Goal: Transaction & Acquisition: Subscribe to service/newsletter

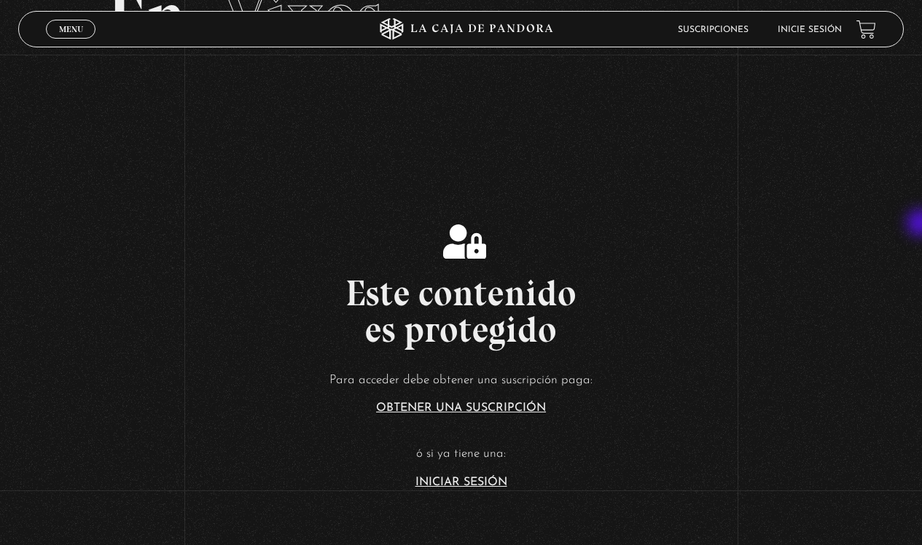
scroll to position [130, 0]
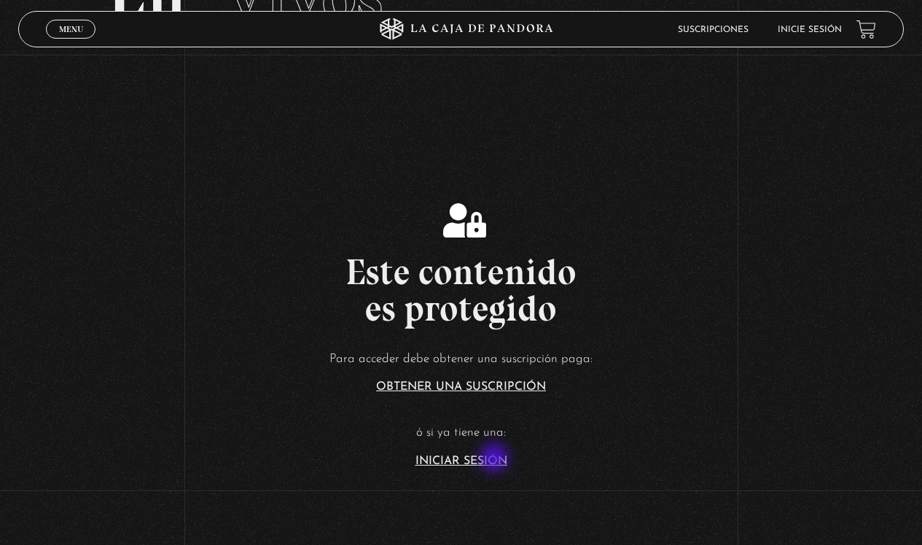
click at [496, 459] on link "Iniciar Sesión" at bounding box center [461, 462] width 92 height 12
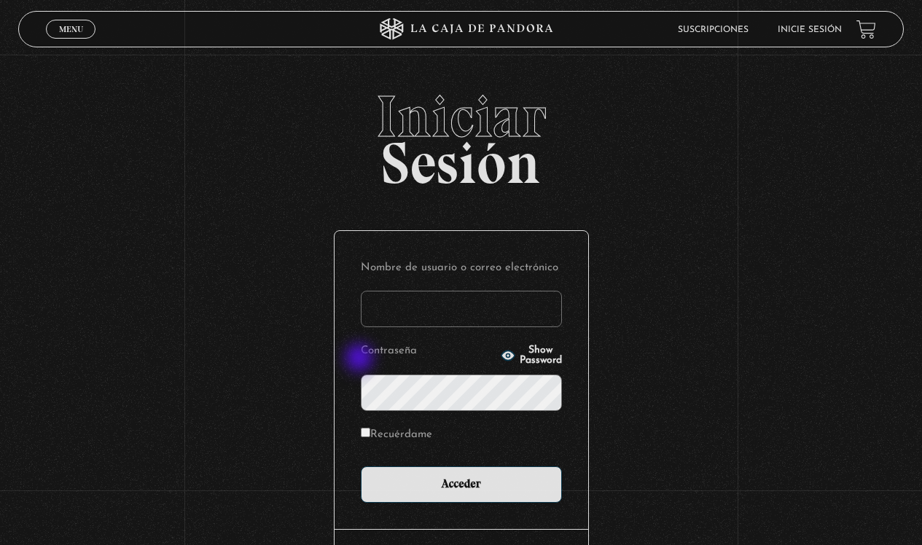
type input "ashlimari39@gmail.com"
click at [466, 483] on input "Acceder" at bounding box center [461, 484] width 201 height 36
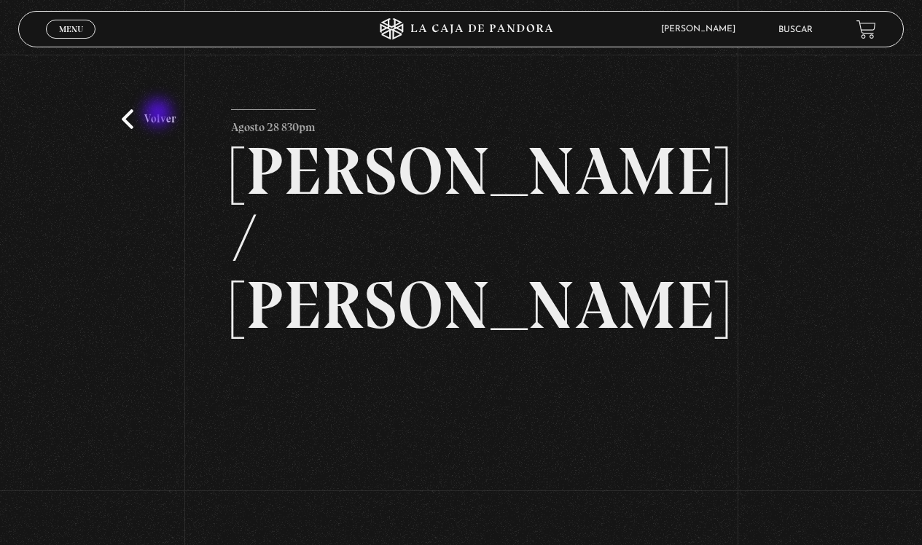
click at [160, 114] on link "Volver" at bounding box center [149, 119] width 54 height 20
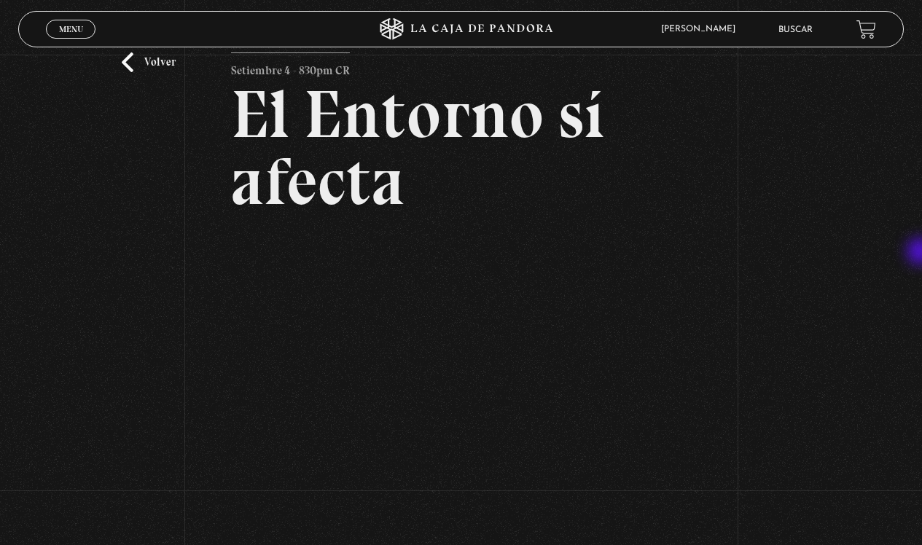
scroll to position [55, 0]
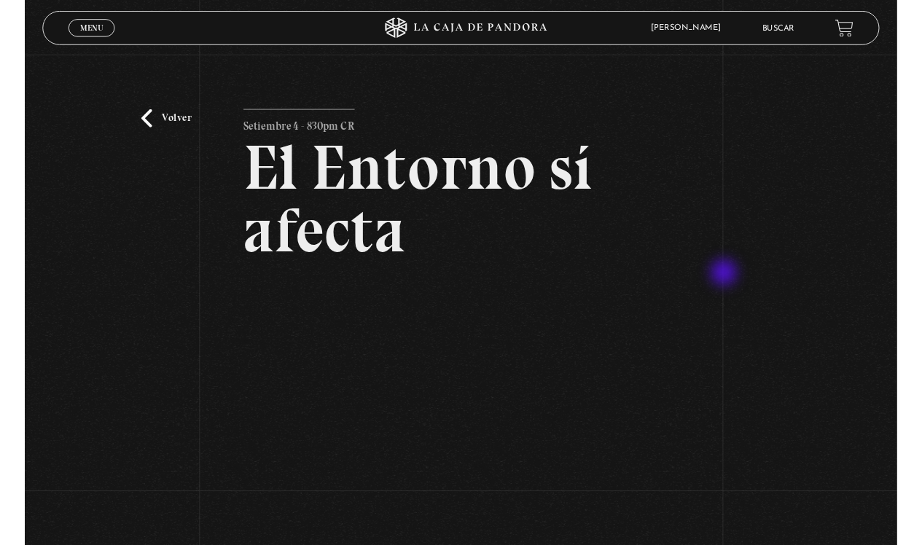
scroll to position [115, 0]
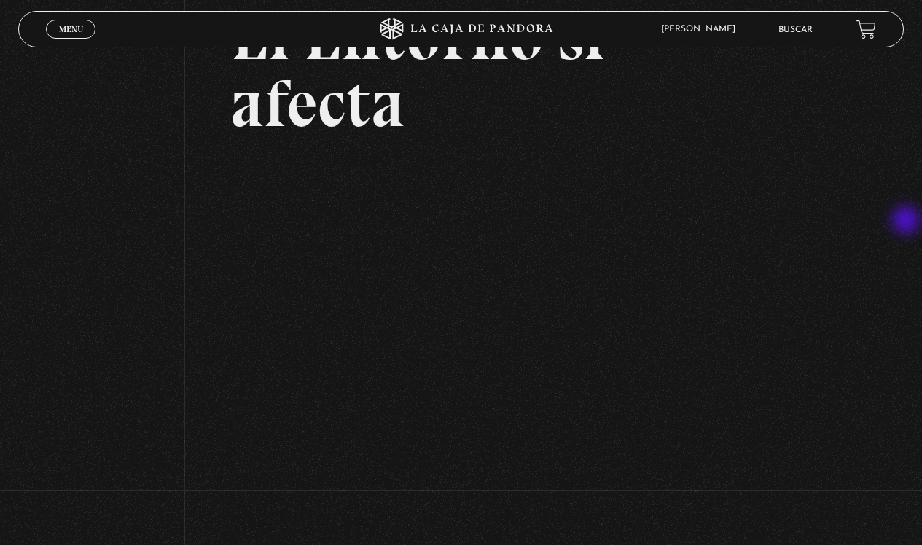
scroll to position [125, 0]
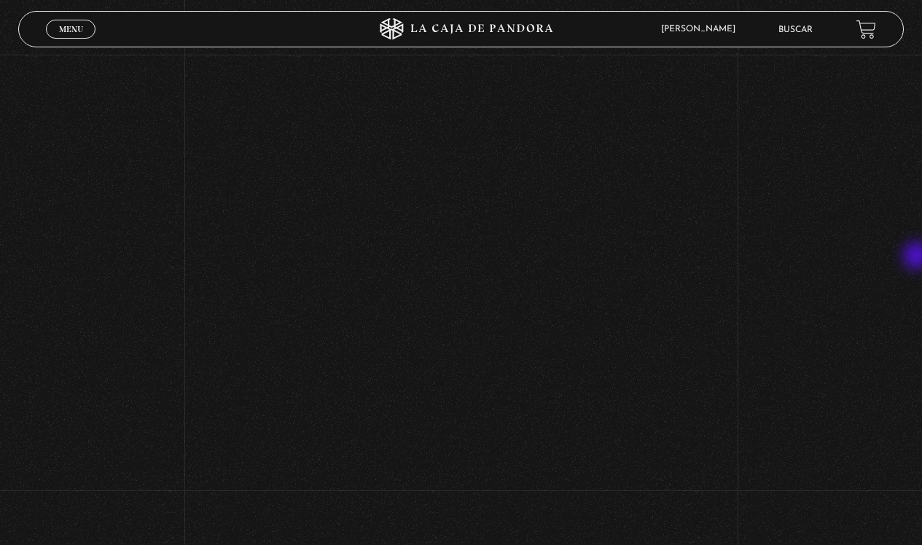
scroll to position [270, 0]
